Goal: Task Accomplishment & Management: Manage account settings

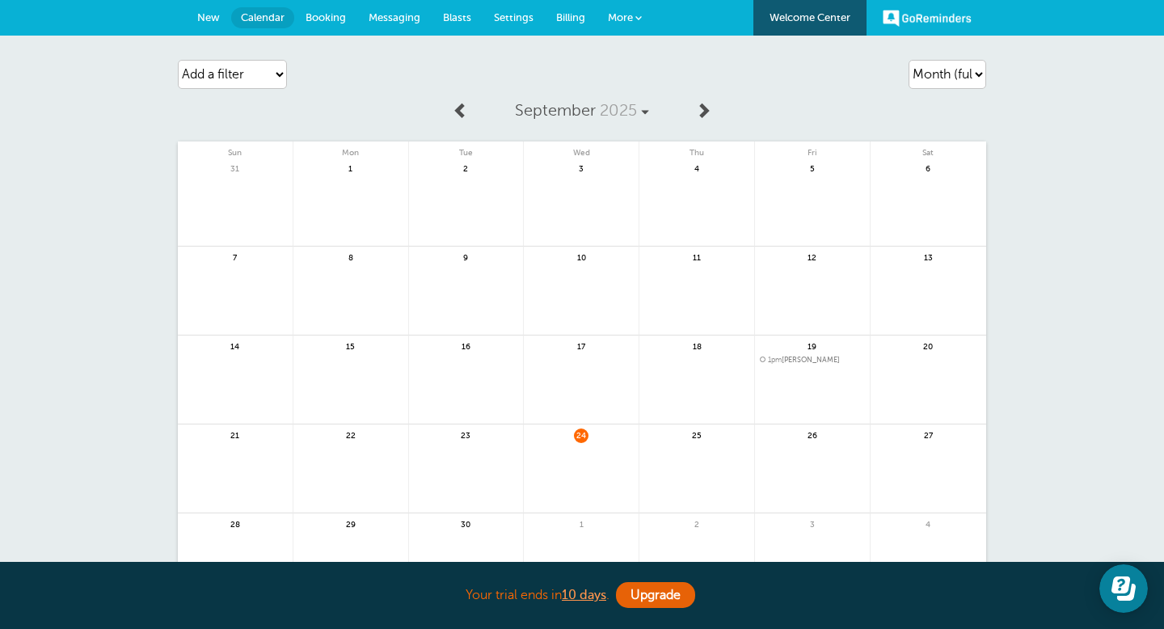
click at [525, 19] on span "Settings" at bounding box center [514, 17] width 40 height 12
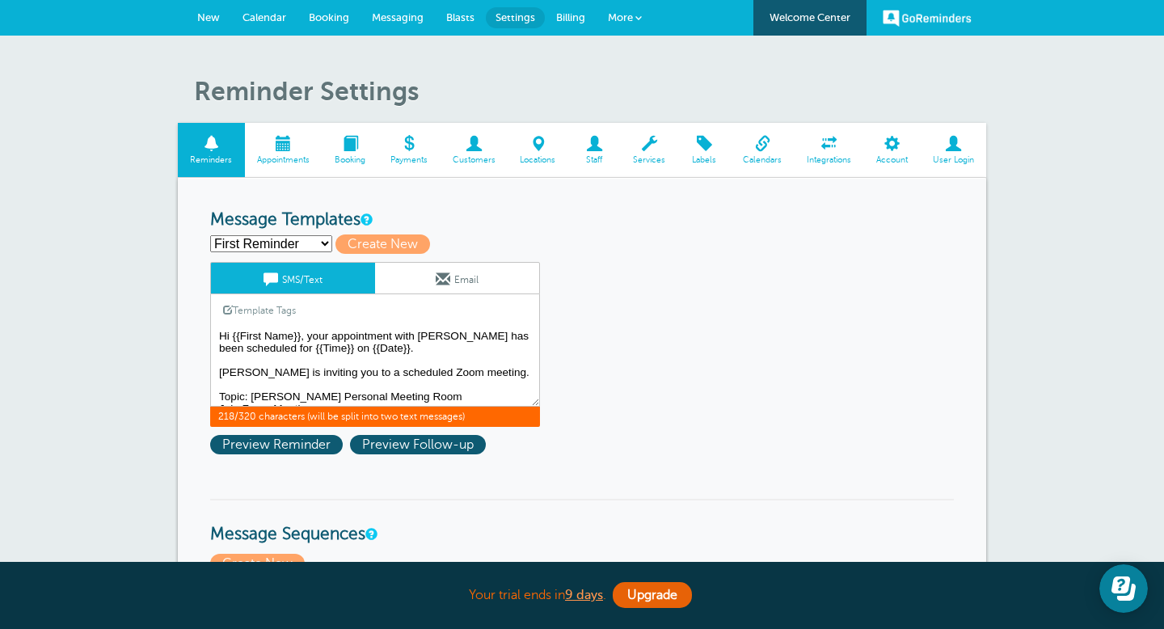
drag, startPoint x: 524, startPoint y: 377, endPoint x: 193, endPoint y: 372, distance: 331.4
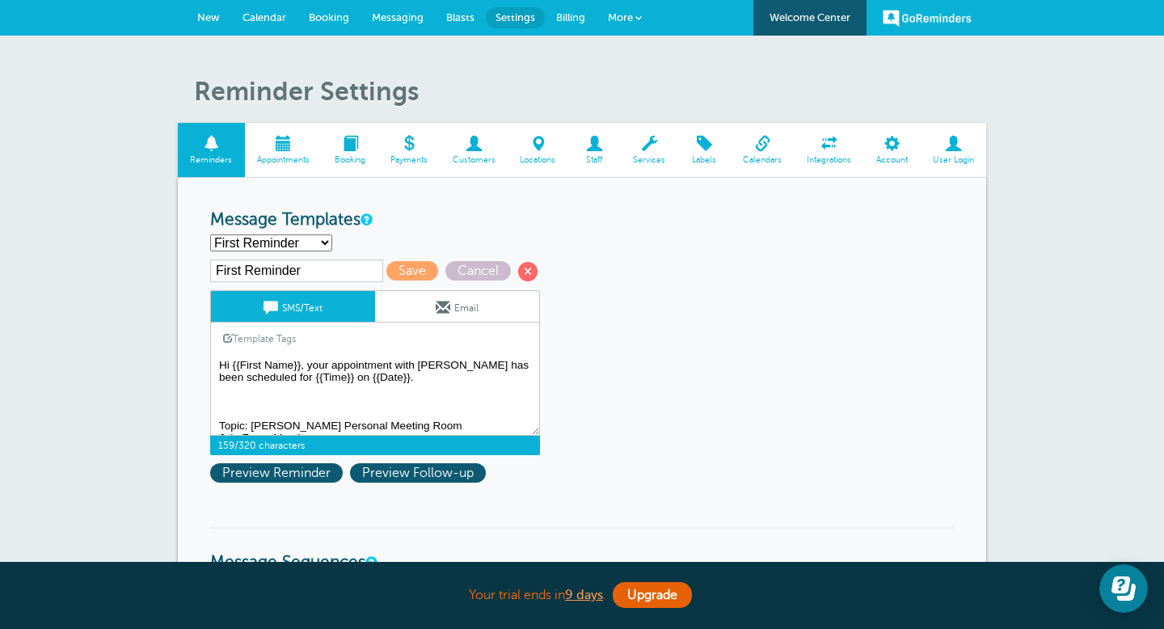
paste textarea "Machelle Hoang is inviting you to a scheduled Zoom meeting. Topic: Machelle Hoa…"
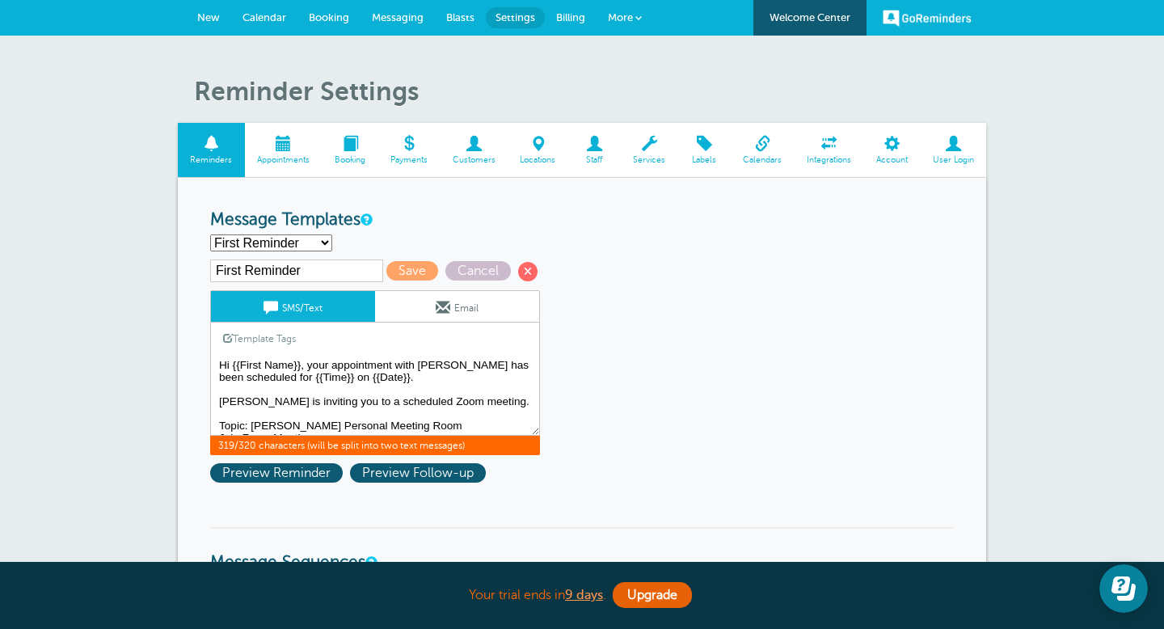
drag, startPoint x: 352, startPoint y: 419, endPoint x: 208, endPoint y: 397, distance: 144.8
paste textarea "Machelle Hoang is inviting you to a scheduled Zoom meeting. Topic: Machelle Hoa…"
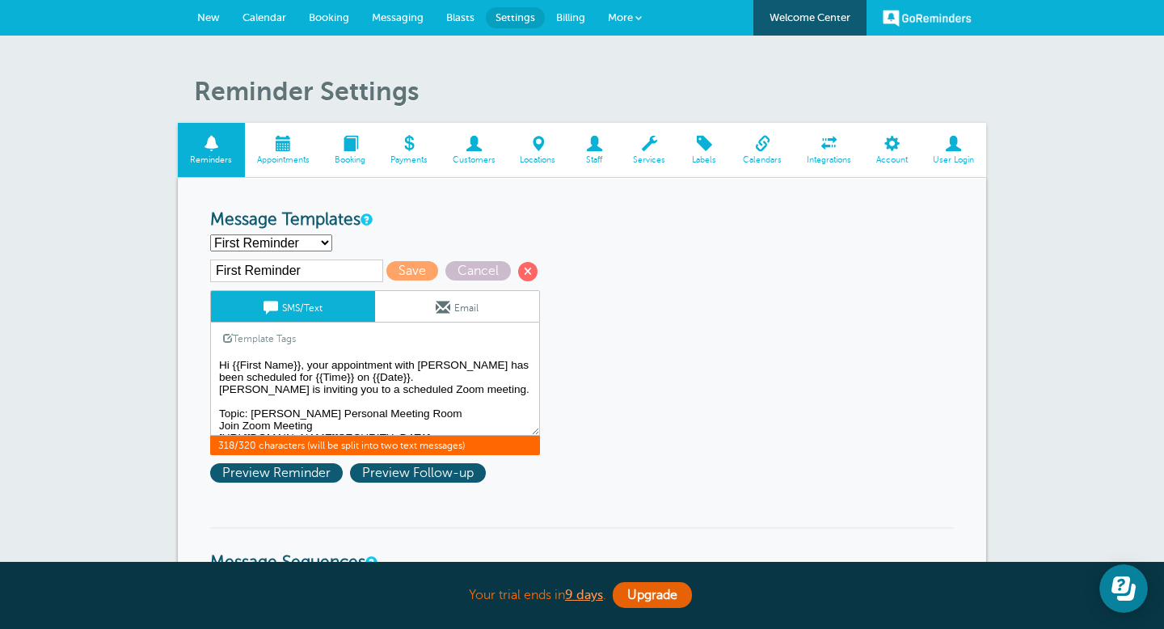
drag, startPoint x: 369, startPoint y: 419, endPoint x: 181, endPoint y: 415, distance: 187.5
paste textarea "Machelle Hoang is inviting you to a scheduled Zoom meeting. Topic: Machelle Hoa…"
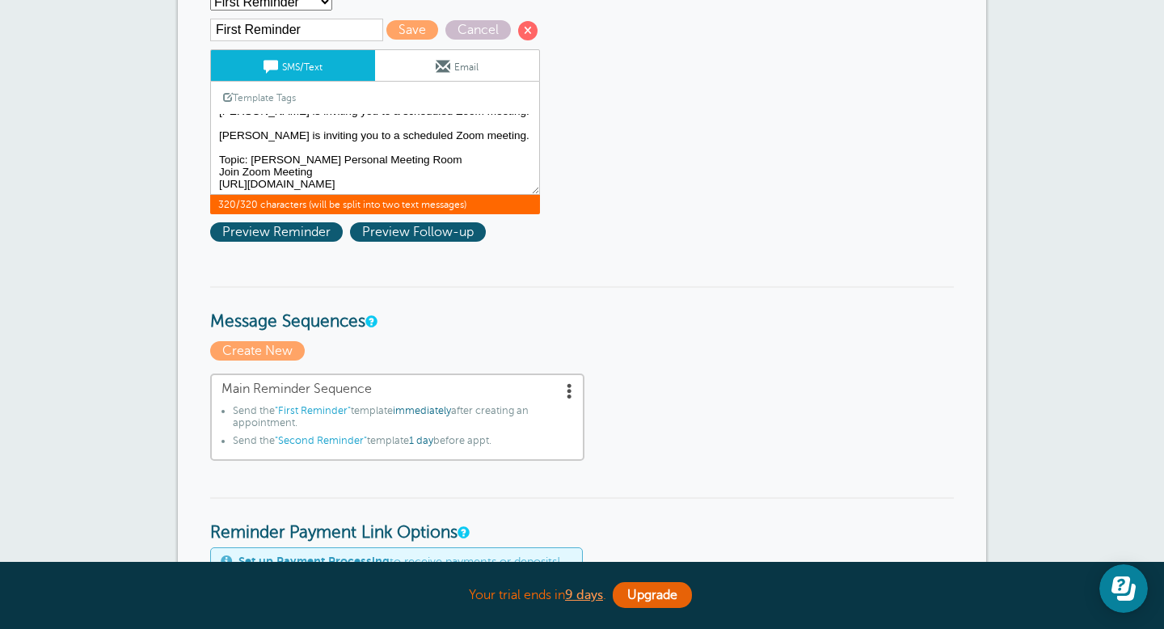
scroll to position [237, 0]
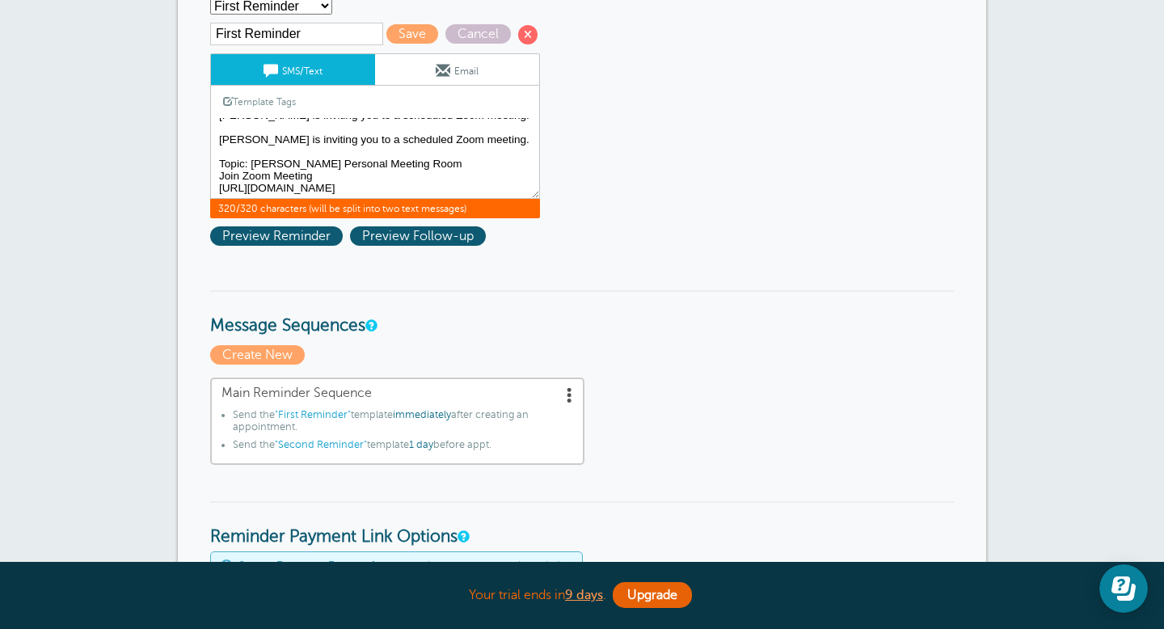
click at [334, 155] on textarea "Hi {{First Name}}, your appointment with Kristi has been scheduled for {{Time}}…" at bounding box center [375, 158] width 330 height 81
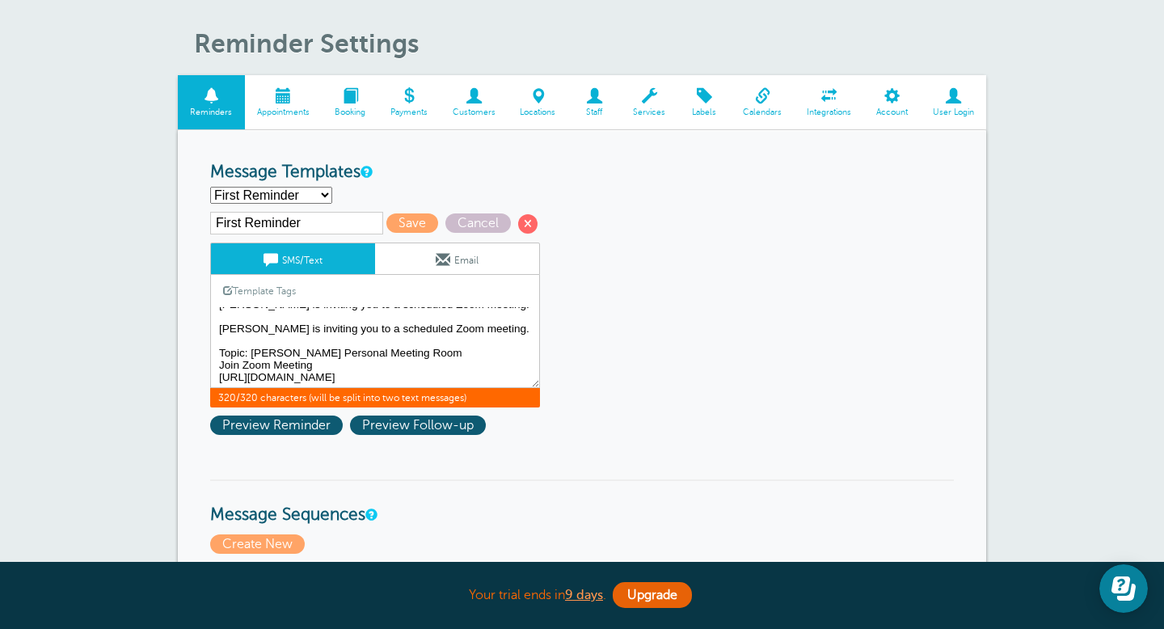
scroll to position [0, 0]
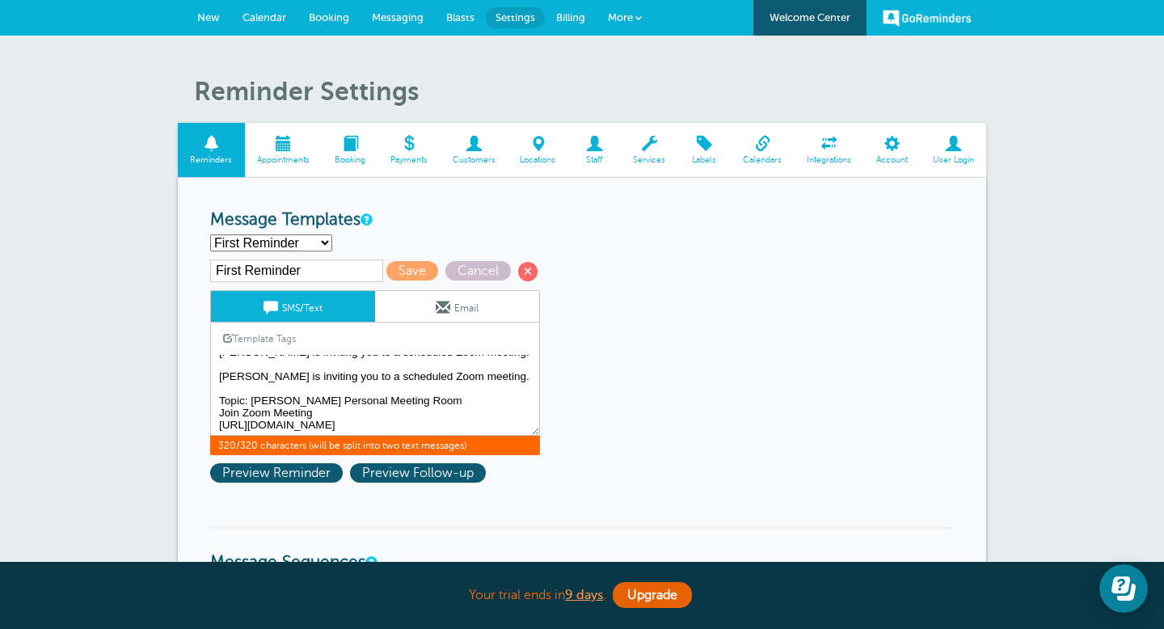
drag, startPoint x: 457, startPoint y: 431, endPoint x: 217, endPoint y: 377, distance: 245.9
click at [217, 377] on textarea "Hi {{First Name}}, your appointment with Kristi has been scheduled for {{Time}}…" at bounding box center [375, 395] width 330 height 81
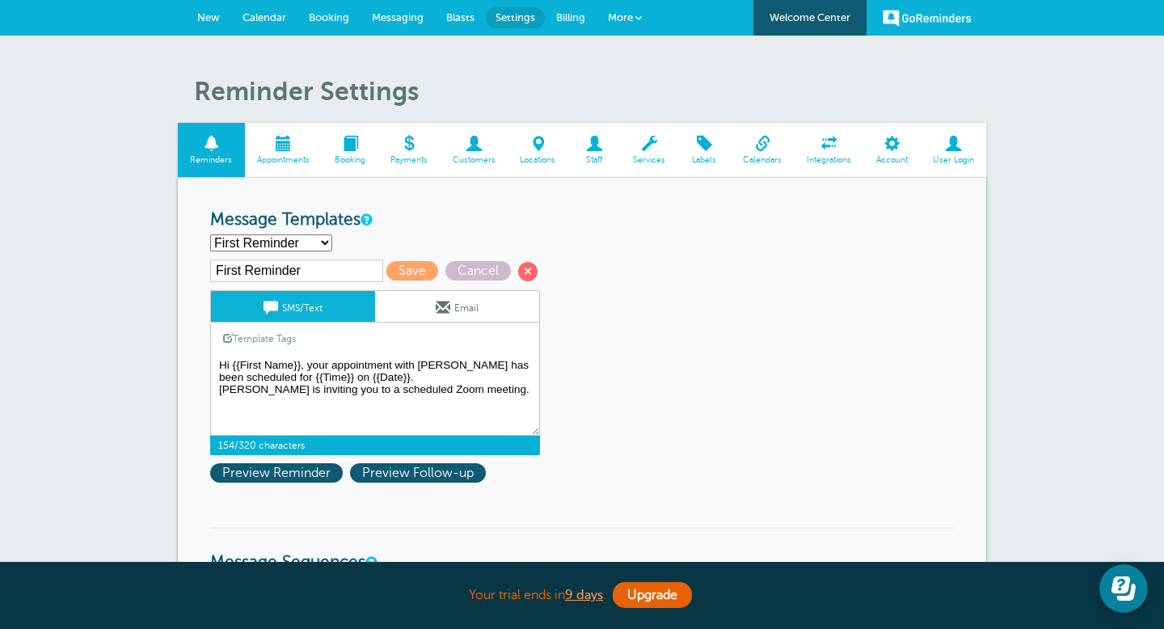
drag, startPoint x: 310, startPoint y: 415, endPoint x: 220, endPoint y: 394, distance: 92.1
click at [220, 394] on textarea "Hi {{First Name}}, your appointment with Kristi has been scheduled for {{Time}}…" at bounding box center [375, 395] width 330 height 81
paste textarea "Machelle Hoang is inviting you to a scheduled Zoom meeting. Topic: Machelle Hoa…"
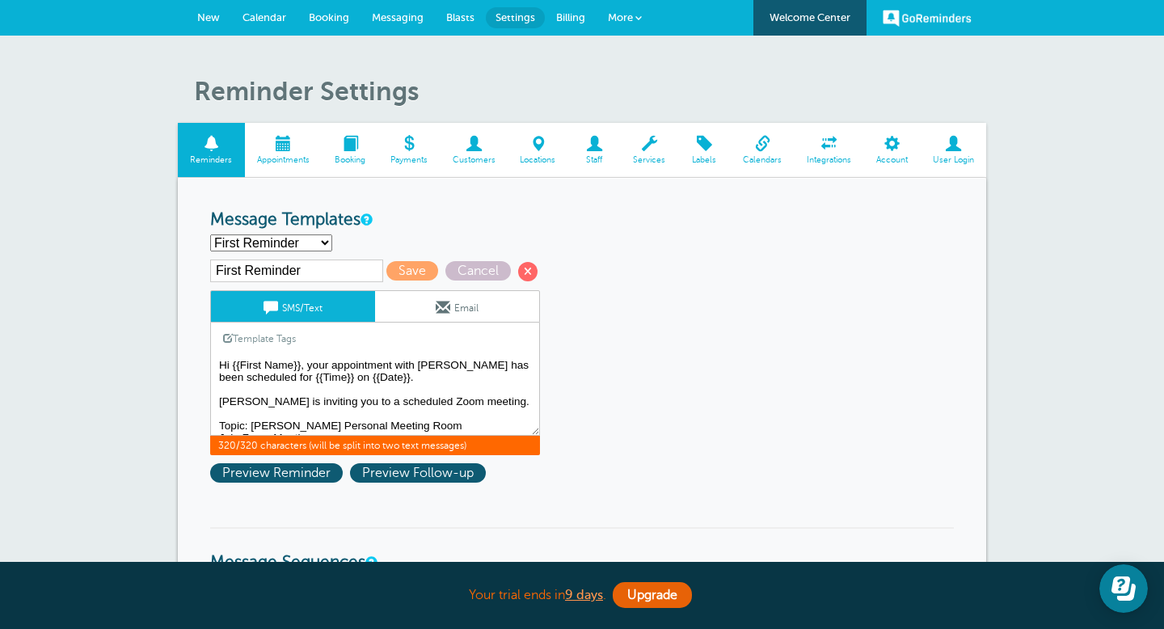
drag, startPoint x: 527, startPoint y: 402, endPoint x: 217, endPoint y: 405, distance: 309.5
click at [217, 405] on textarea "Hi {{First Name}}, your appointment with Kristi has been scheduled for {{Time}}…" at bounding box center [375, 395] width 330 height 81
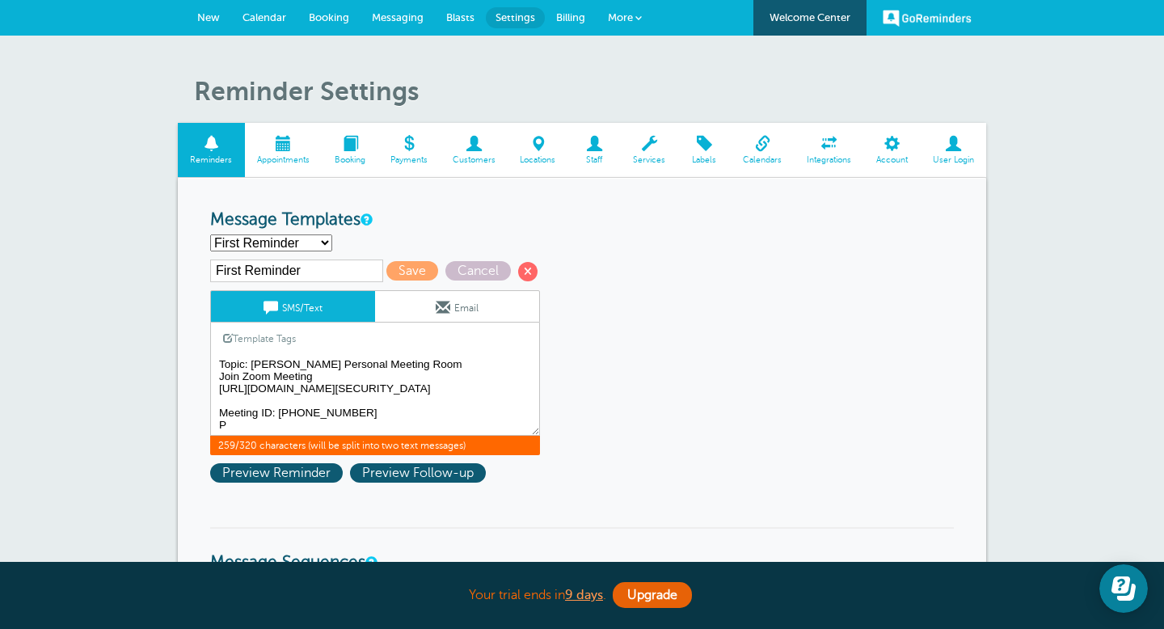
scroll to position [44, 0]
type textarea "Hi {{First Name}}, your appointment with Kristi has been scheduled for {{Time}}…"
click at [391, 266] on span "Save" at bounding box center [412, 270] width 52 height 19
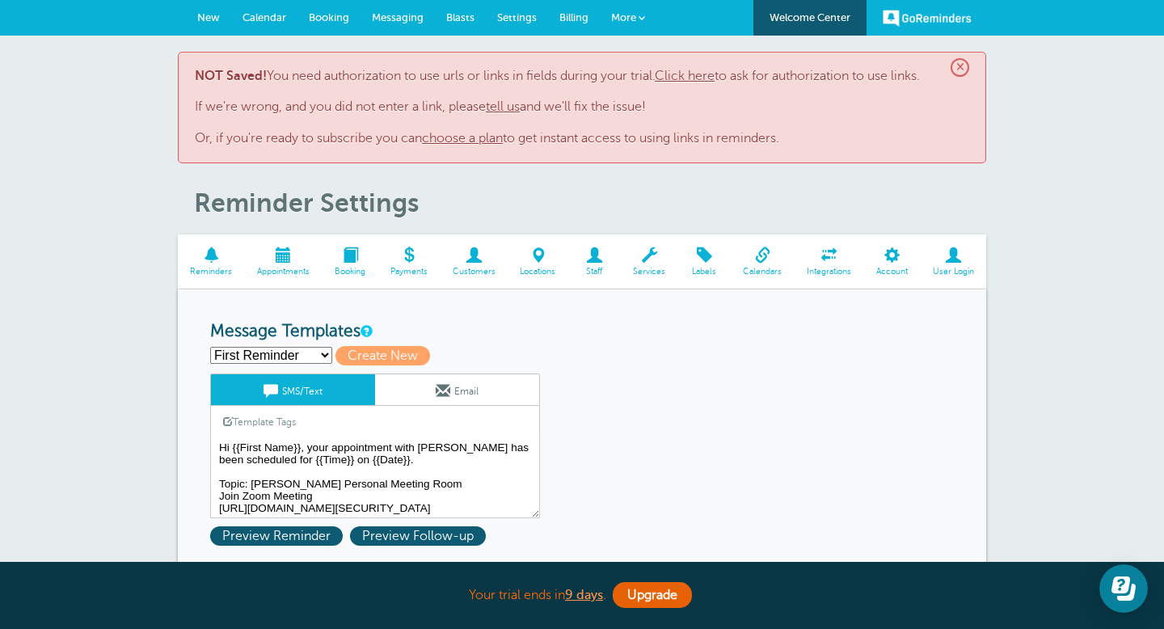
click at [700, 78] on link "Click here" at bounding box center [685, 76] width 60 height 15
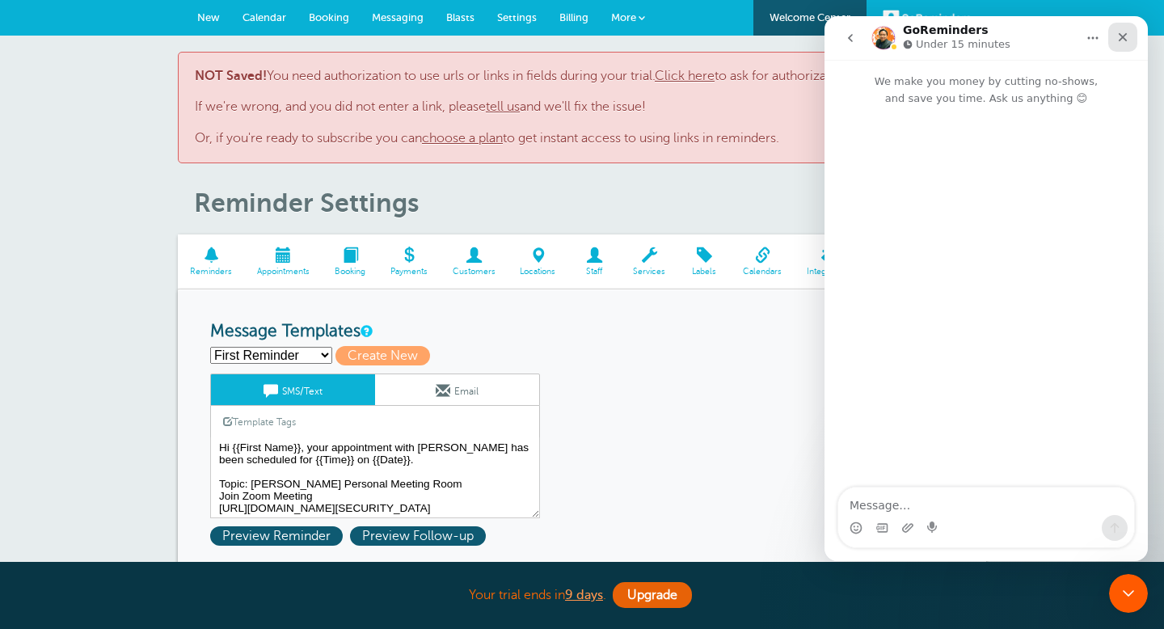
click at [1124, 43] on icon "Close" at bounding box center [1122, 37] width 13 height 13
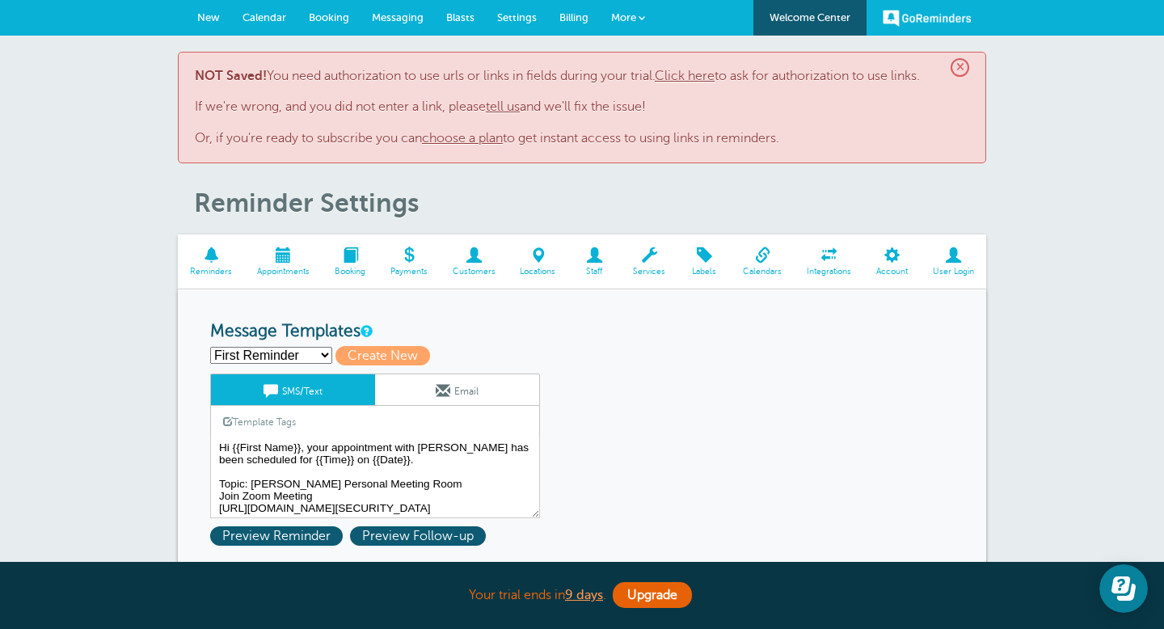
scroll to position [53, 0]
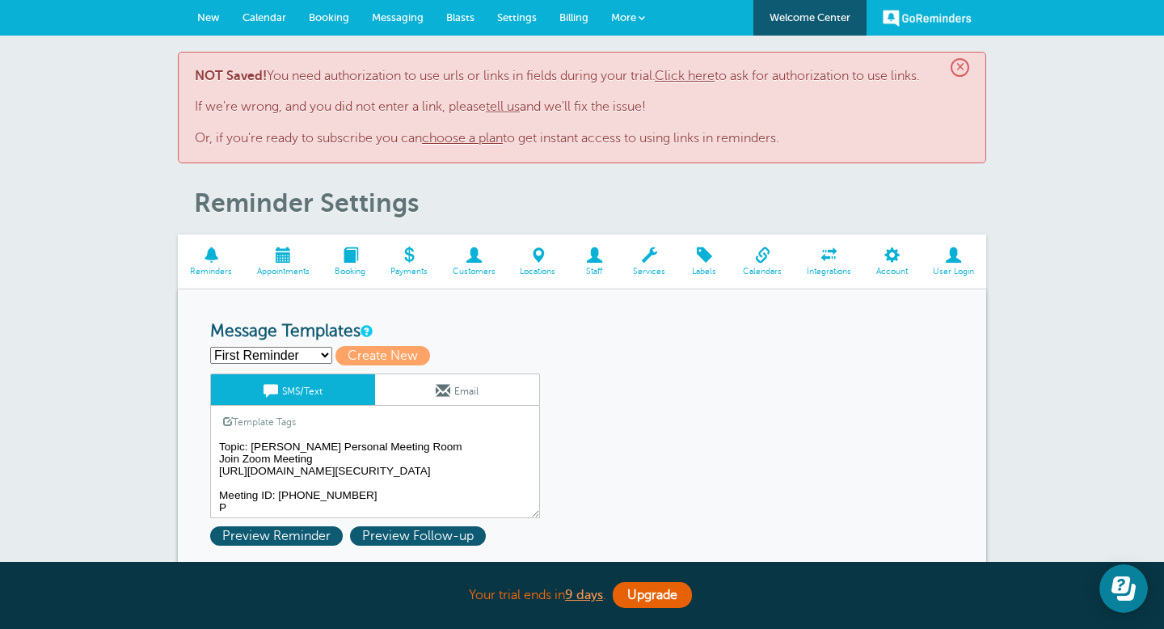
click at [320, 512] on textarea "Hi {{First Name}}, your appointment with Kristi has been scheduled for {{Time}}…" at bounding box center [375, 477] width 330 height 81
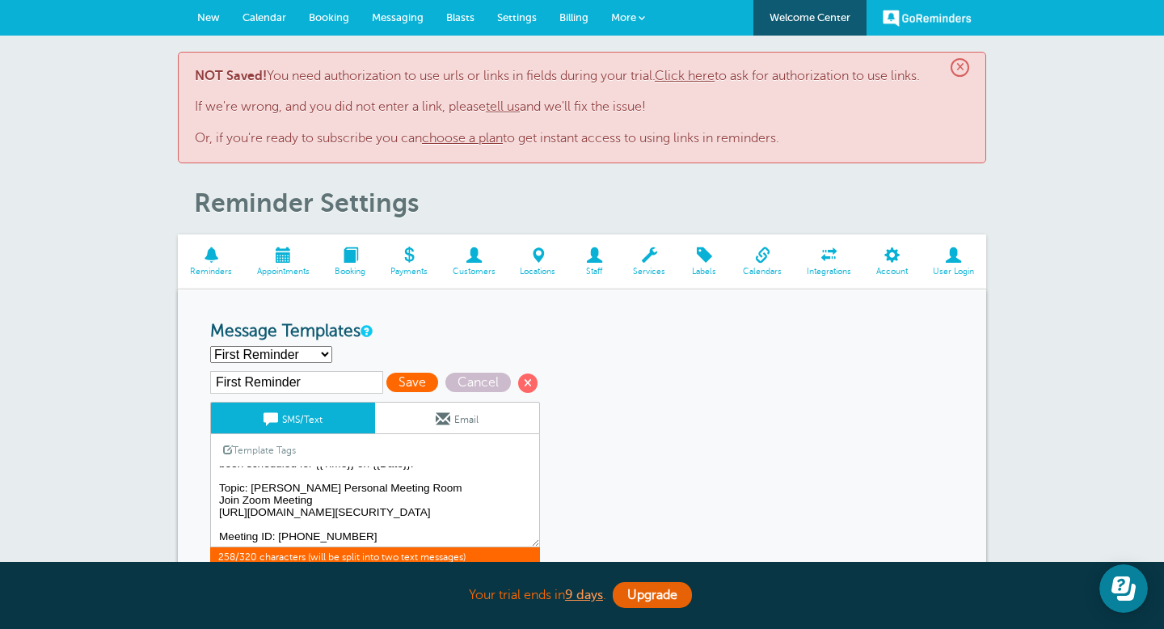
type textarea "Hi {{First Name}}, your appointment with Kristi has been scheduled for {{Time}}…"
click at [386, 388] on span "Save" at bounding box center [412, 382] width 52 height 19
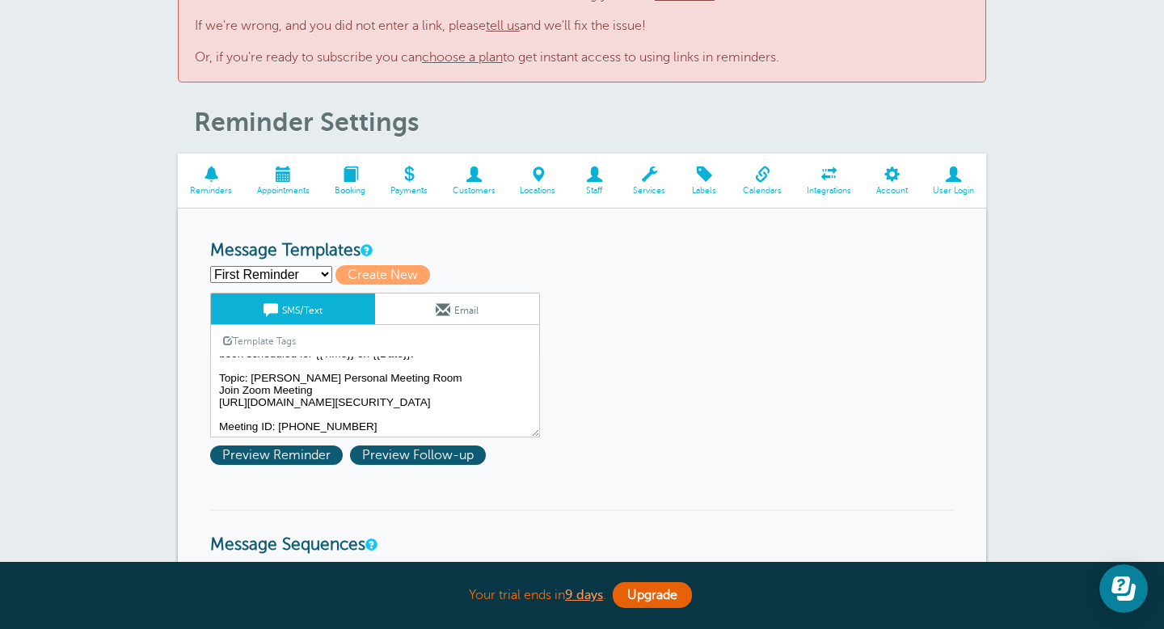
scroll to position [40, 0]
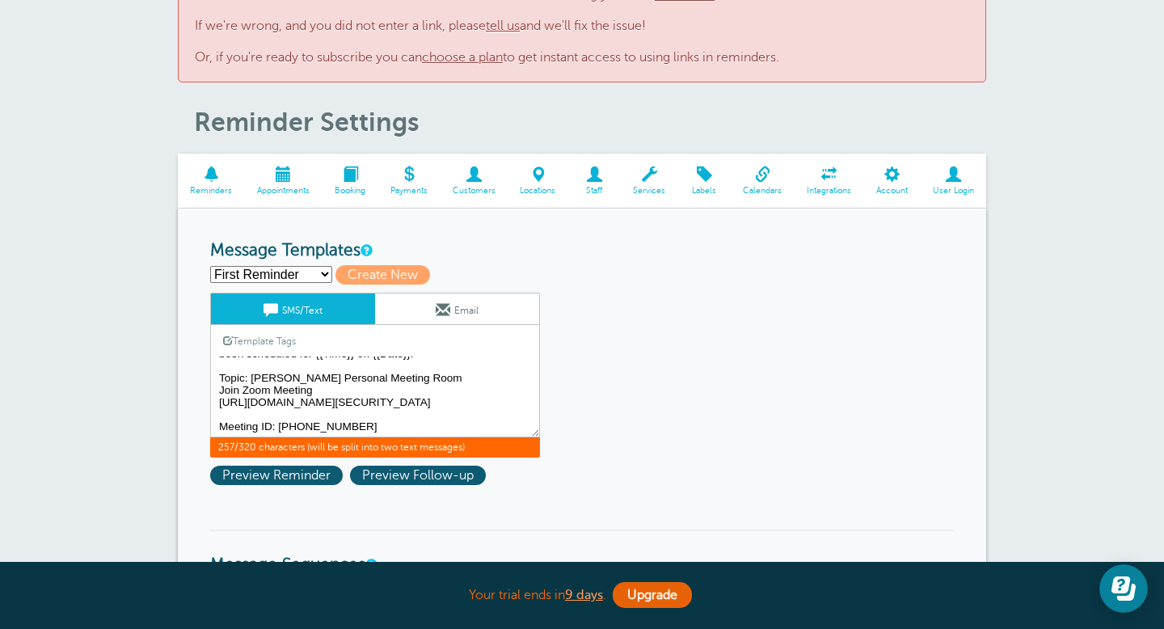
drag, startPoint x: 385, startPoint y: 428, endPoint x: 184, endPoint y: 419, distance: 201.5
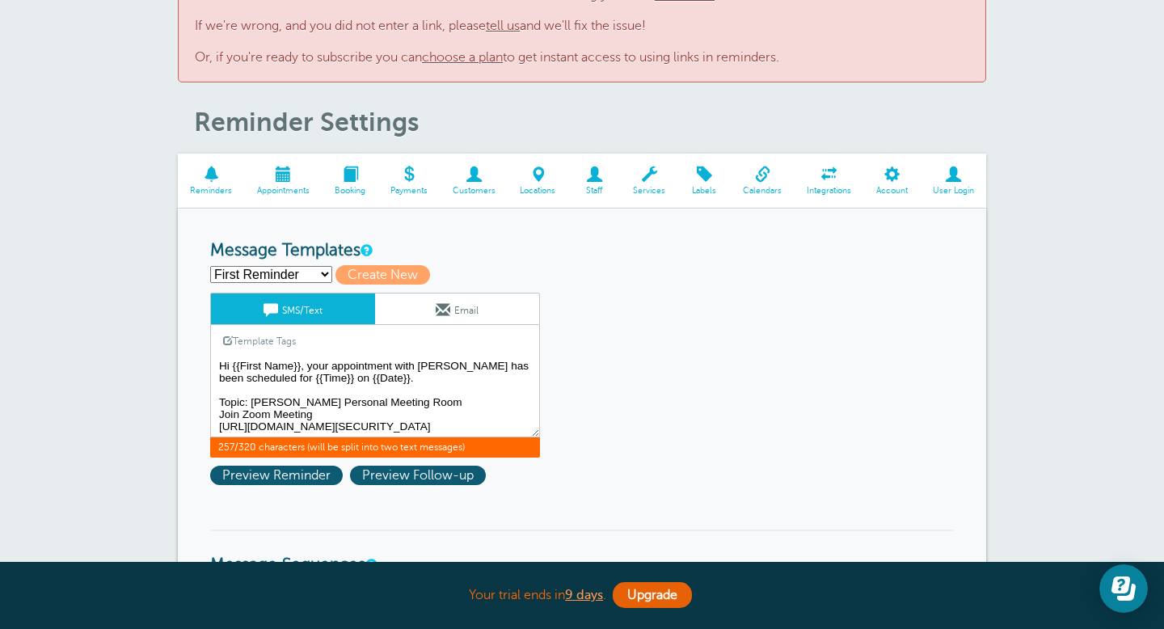
scroll to position [28, 0]
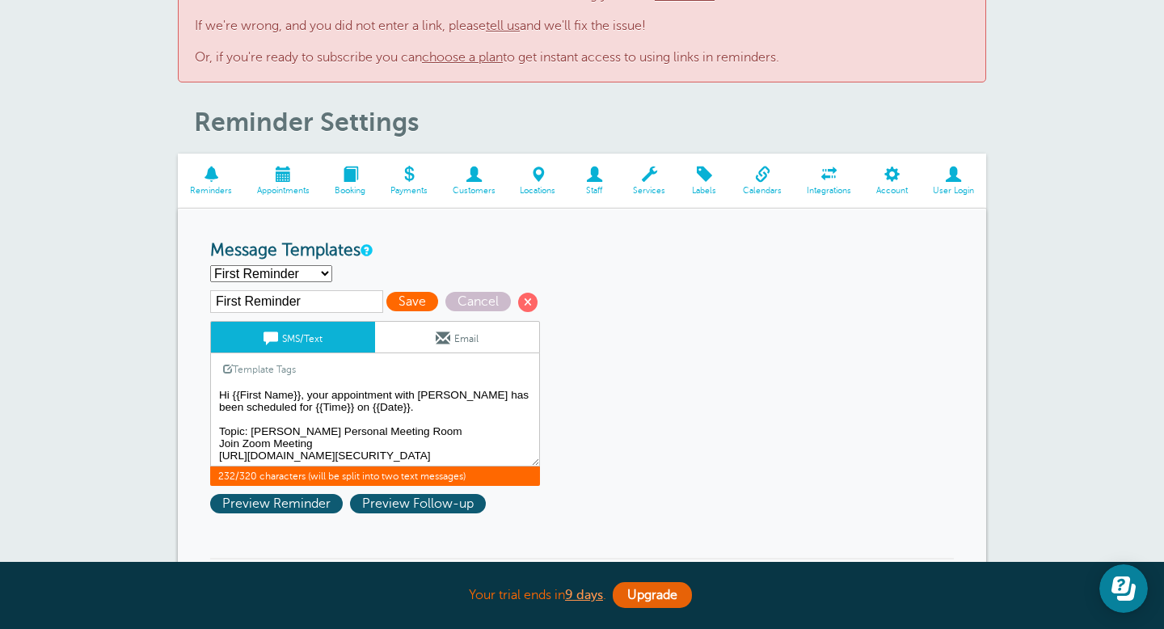
type textarea "Hi {{First Name}}, your appointment with [PERSON_NAME] has been scheduled for {…"
click at [386, 300] on span "Save" at bounding box center [412, 301] width 52 height 19
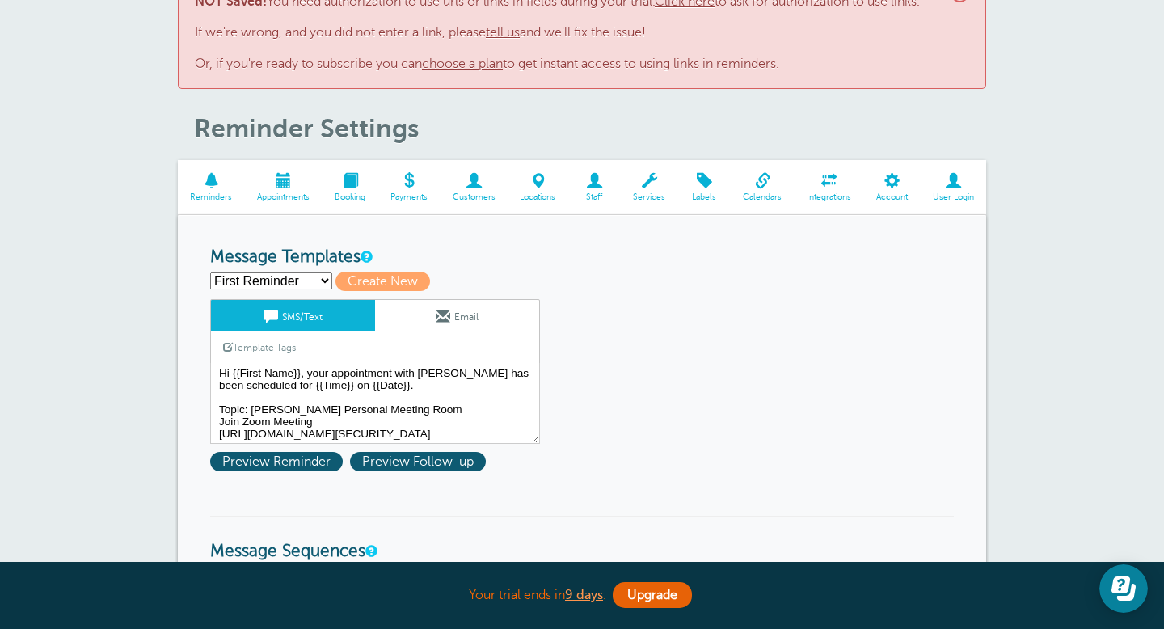
scroll to position [77, 0]
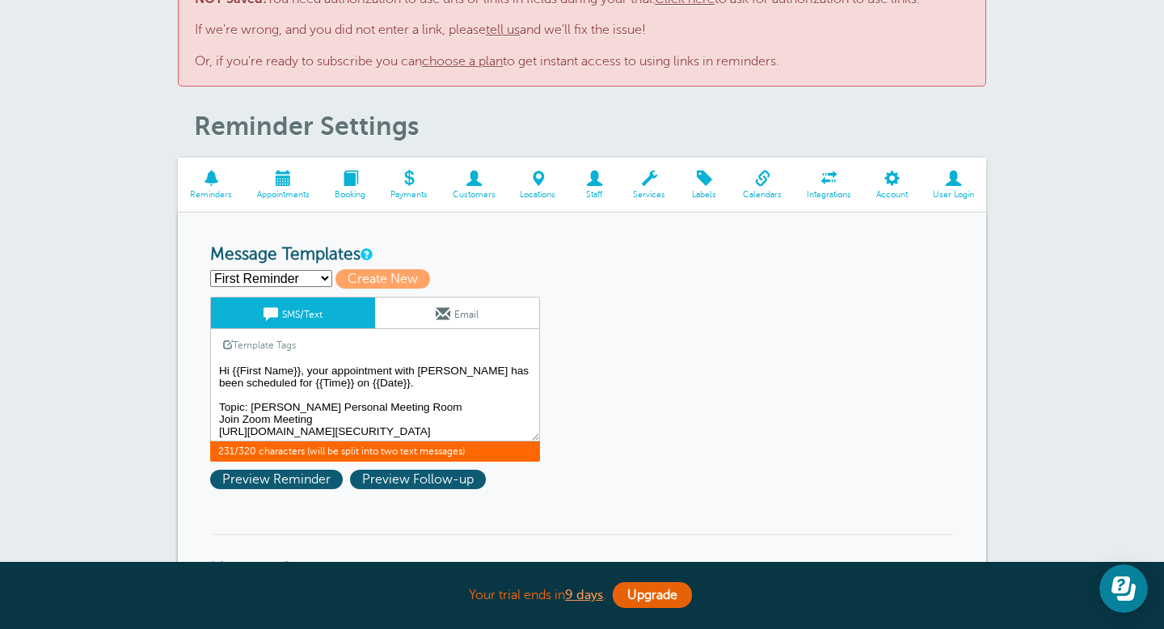
drag, startPoint x: 438, startPoint y: 432, endPoint x: 199, endPoint y: 432, distance: 239.2
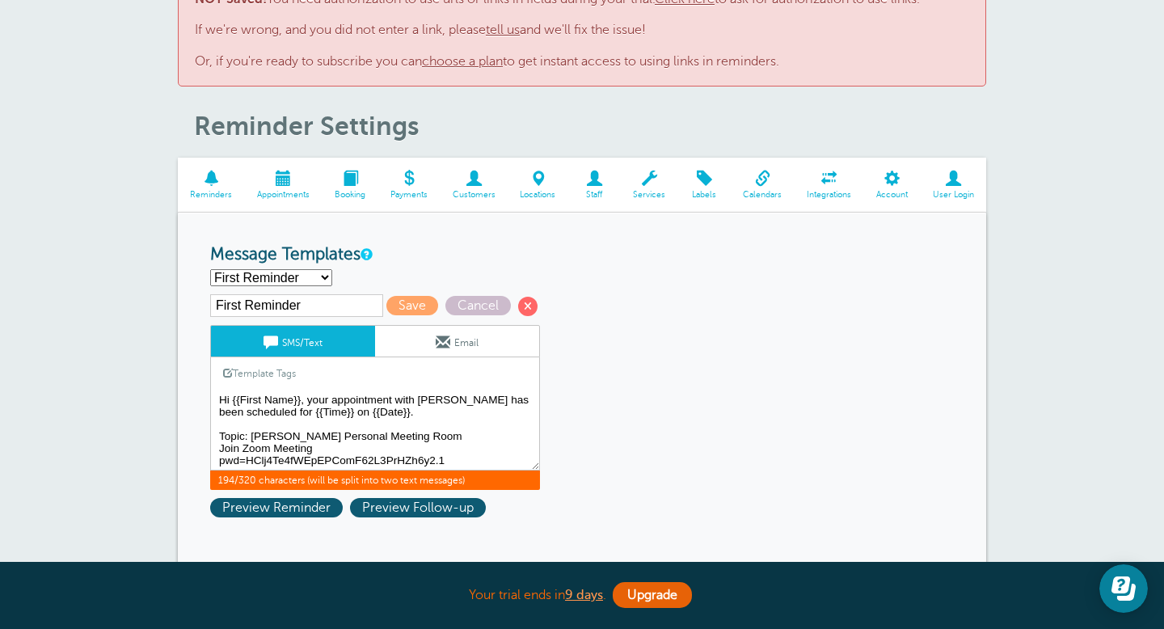
scroll to position [3, 0]
drag, startPoint x: 455, startPoint y: 463, endPoint x: 177, endPoint y: 458, distance: 278.0
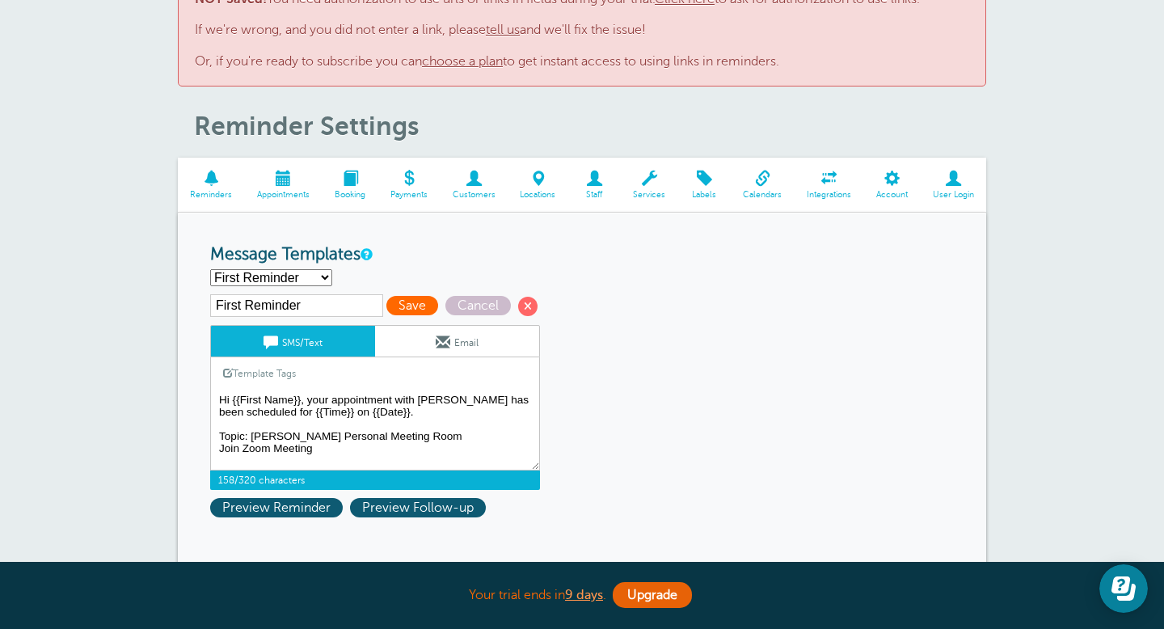
type textarea "Hi {{First Name}}, your appointment with [PERSON_NAME] has been scheduled for {…"
click at [386, 303] on span "Save" at bounding box center [412, 305] width 52 height 19
